Goal: Find specific page/section: Find specific page/section

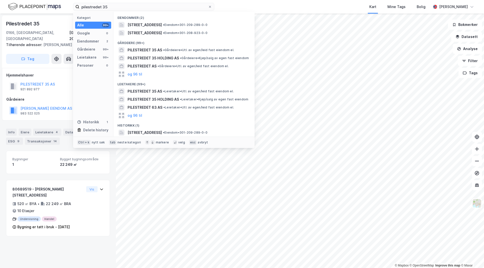
click at [126, 6] on input "pilestredet 35" at bounding box center [143, 7] width 129 height 8
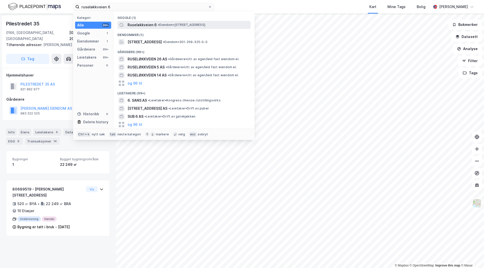
type input "ruseløkkveien 6"
click at [154, 26] on span "Ruseløkkveien 6" at bounding box center [142, 25] width 29 height 6
